Goal: Task Accomplishment & Management: Manage account settings

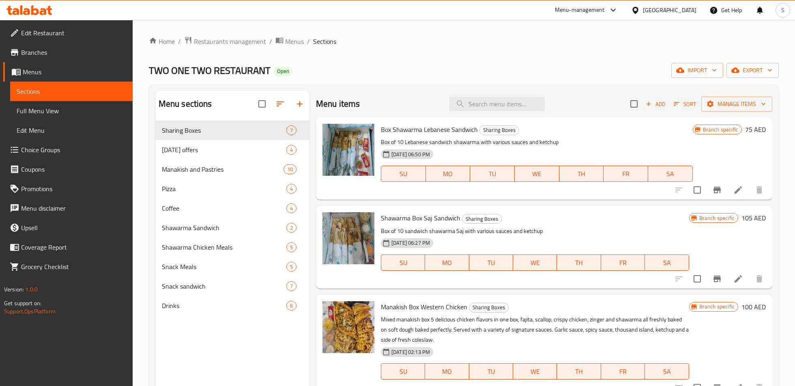
click at [250, 43] on span "Restaurants management" at bounding box center [230, 41] width 72 height 10
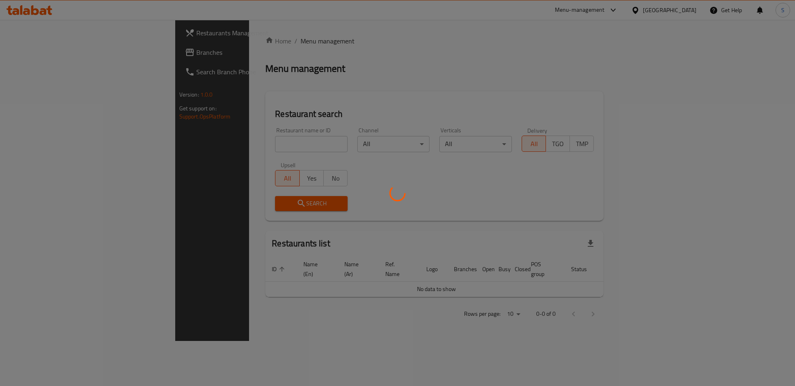
click at [253, 147] on div at bounding box center [397, 193] width 795 height 386
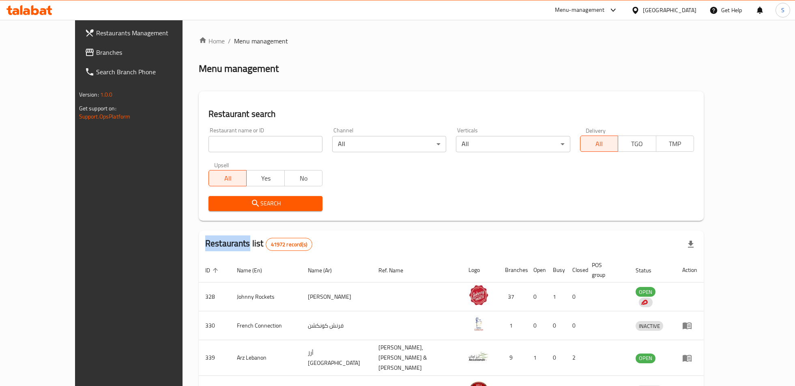
click at [253, 147] on div at bounding box center [397, 193] width 795 height 386
click at [253, 147] on input "search" at bounding box center [265, 144] width 114 height 16
type input "Flamo Burger"
click button "Search" at bounding box center [265, 203] width 114 height 15
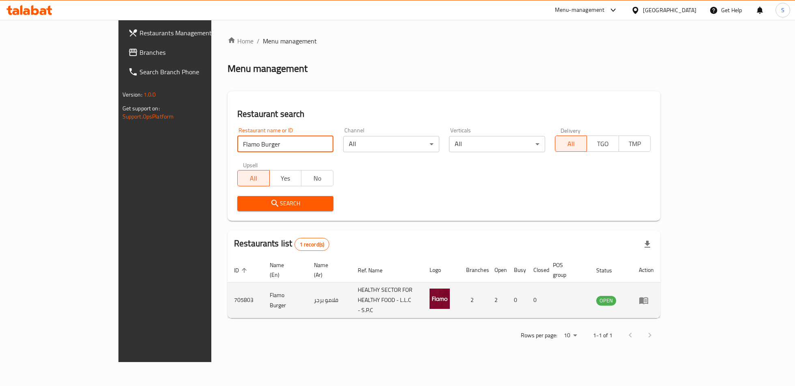
click at [648, 297] on icon "enhanced table" at bounding box center [643, 300] width 9 height 7
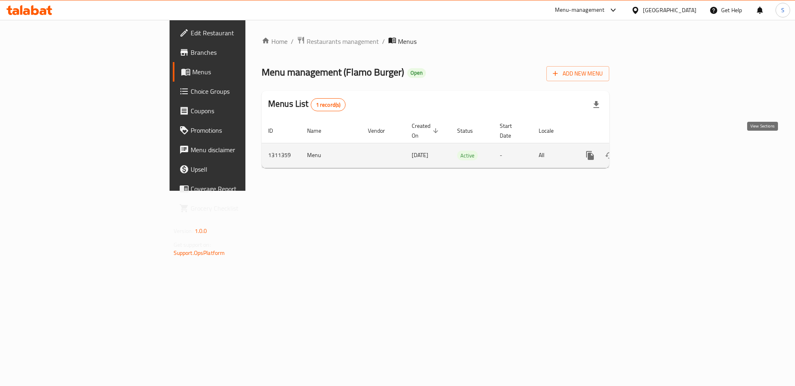
click at [653, 150] on icon "enhanced table" at bounding box center [649, 155] width 10 height 10
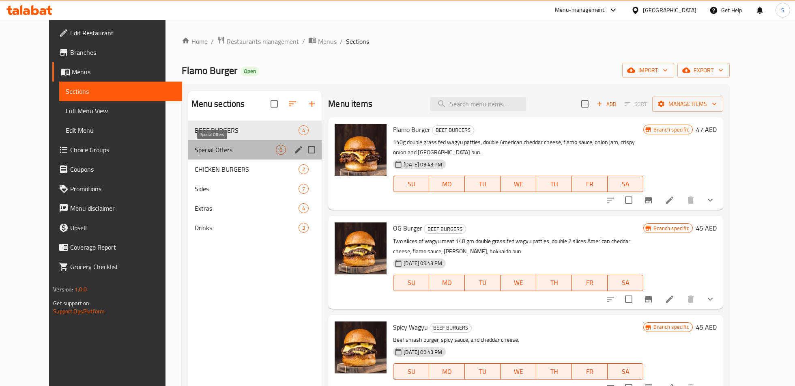
click at [220, 148] on span "Special Offers" at bounding box center [236, 150] width 82 height 10
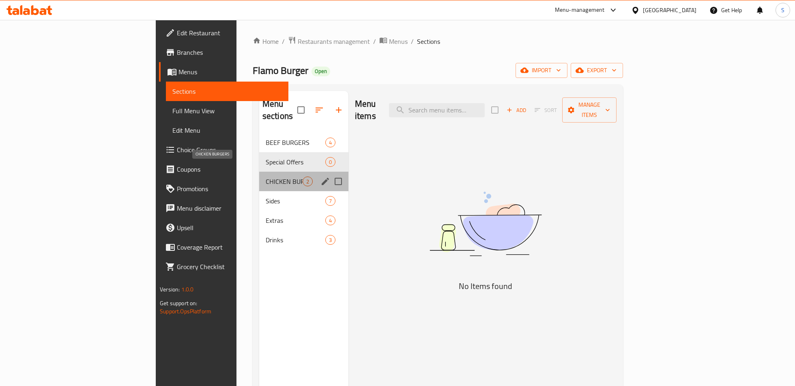
click at [266, 176] on span "CHICKEN BURGERS" at bounding box center [284, 181] width 37 height 10
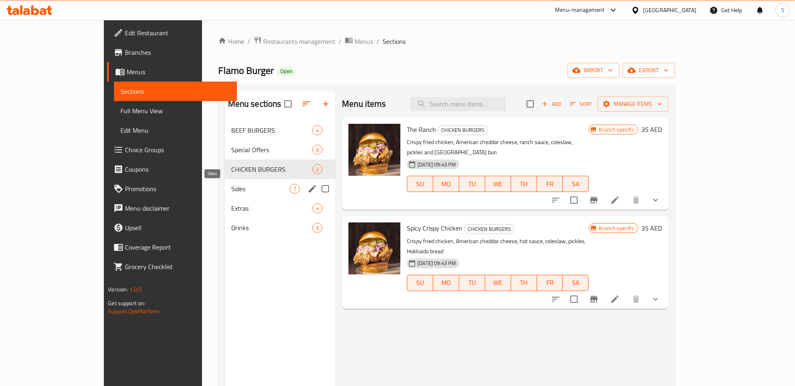
click at [231, 185] on span "Sides" at bounding box center [260, 189] width 58 height 10
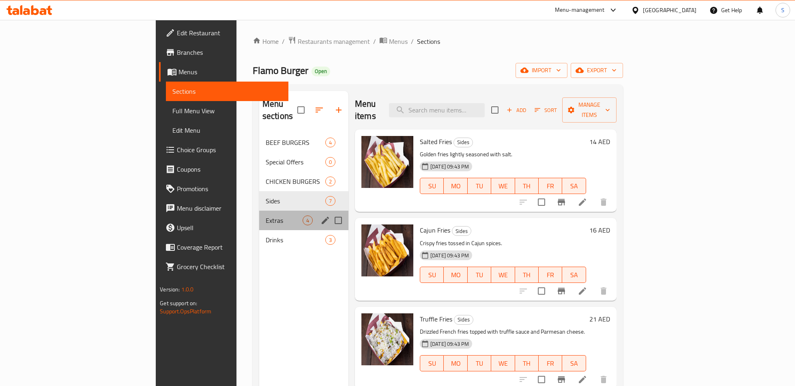
click at [259, 210] on div "Extras 4" at bounding box center [303, 219] width 89 height 19
